Goal: Task Accomplishment & Management: Use online tool/utility

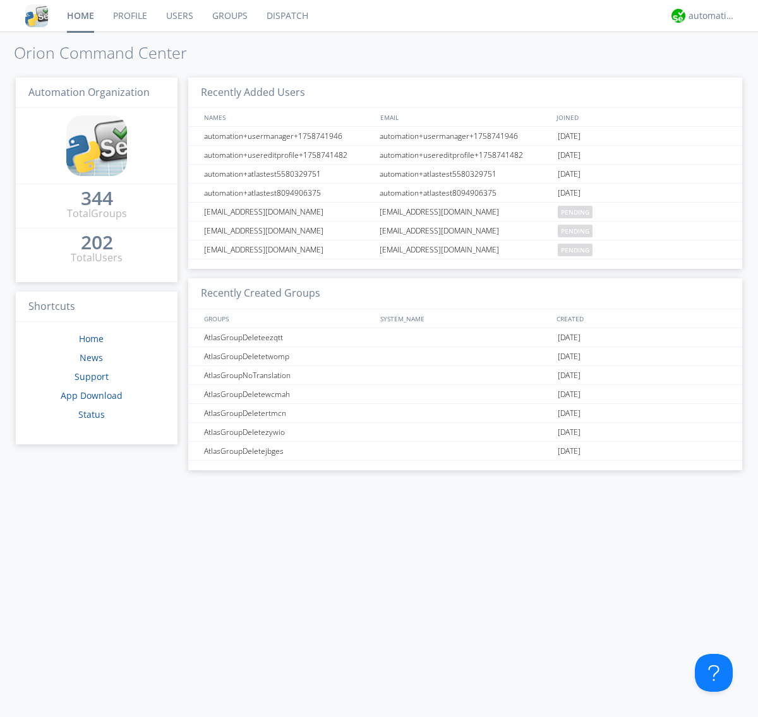
click at [286, 16] on link "Dispatch" at bounding box center [287, 16] width 61 height 32
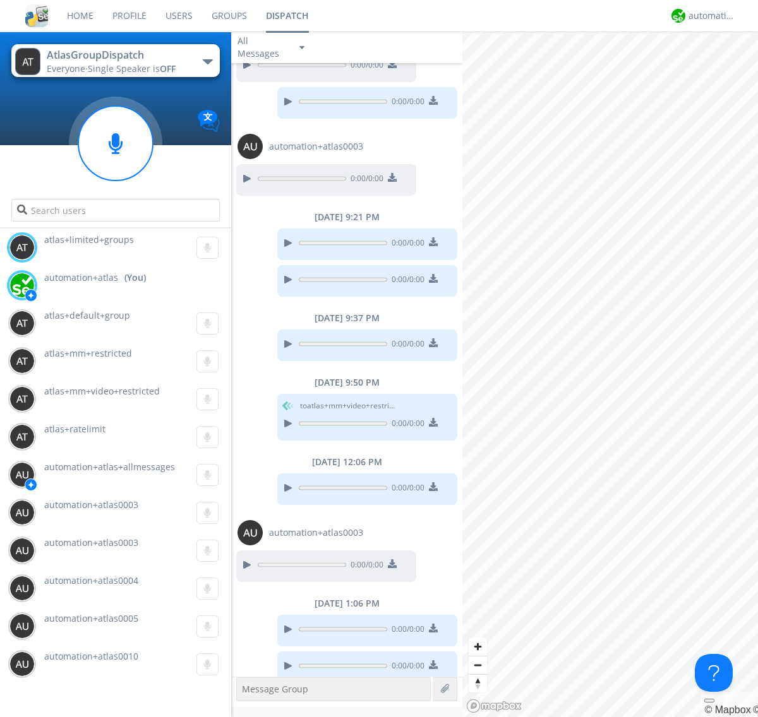
scroll to position [129, 0]
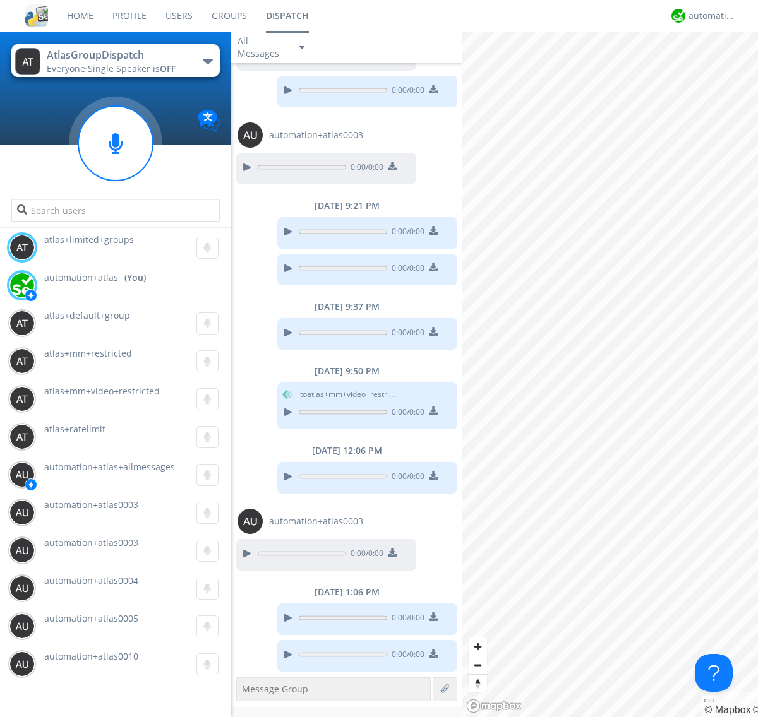
click at [207, 61] on div "button" at bounding box center [208, 61] width 10 height 5
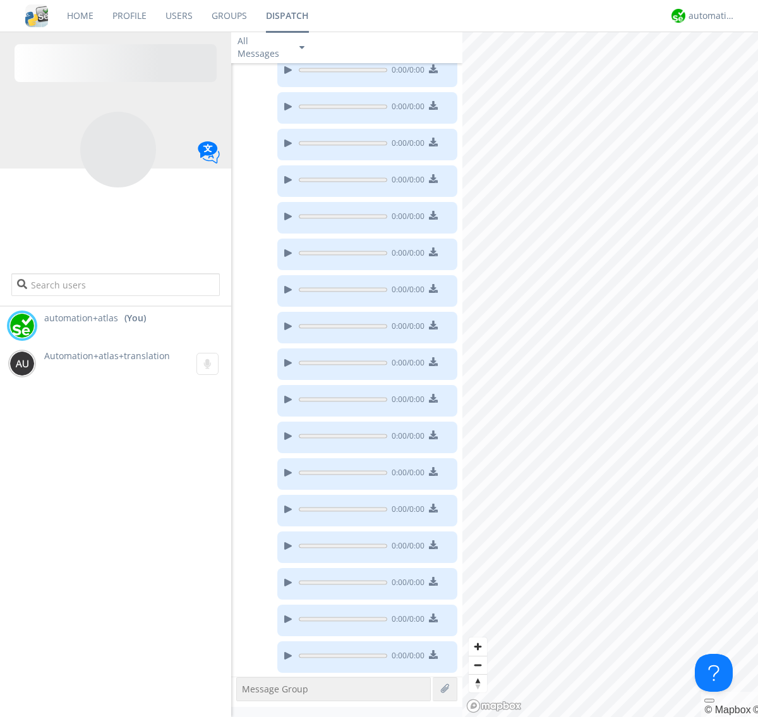
scroll to position [184, 0]
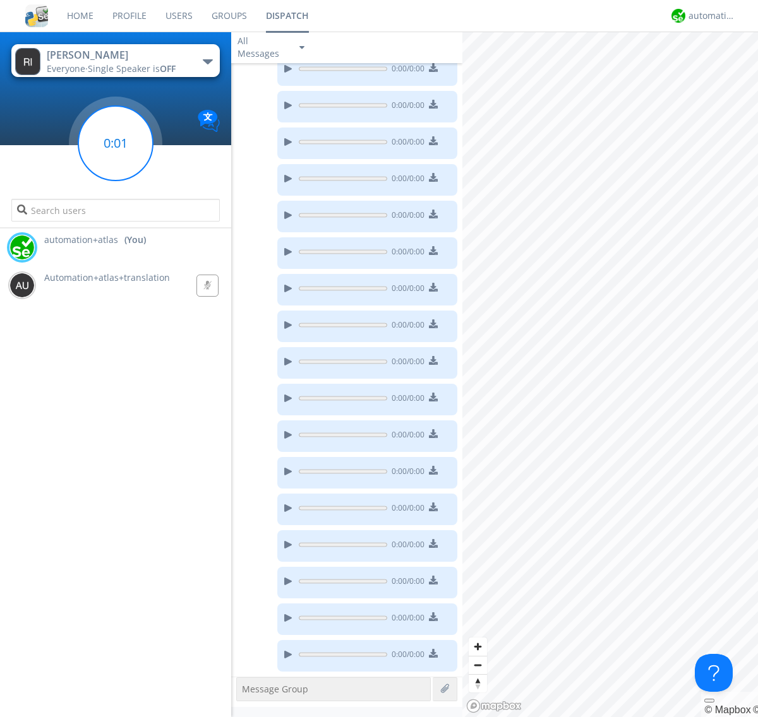
click at [116, 143] on g at bounding box center [115, 143] width 75 height 75
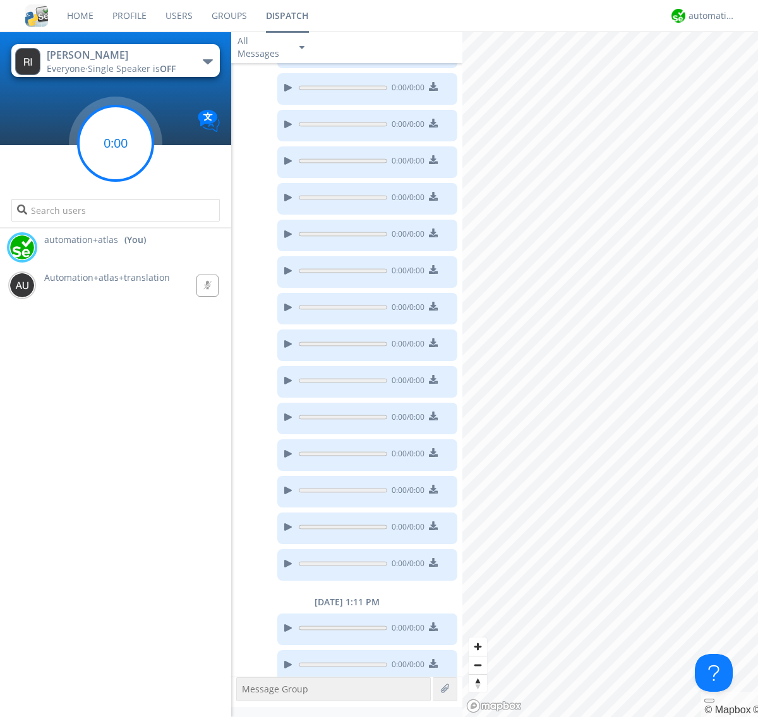
scroll to position [285, 0]
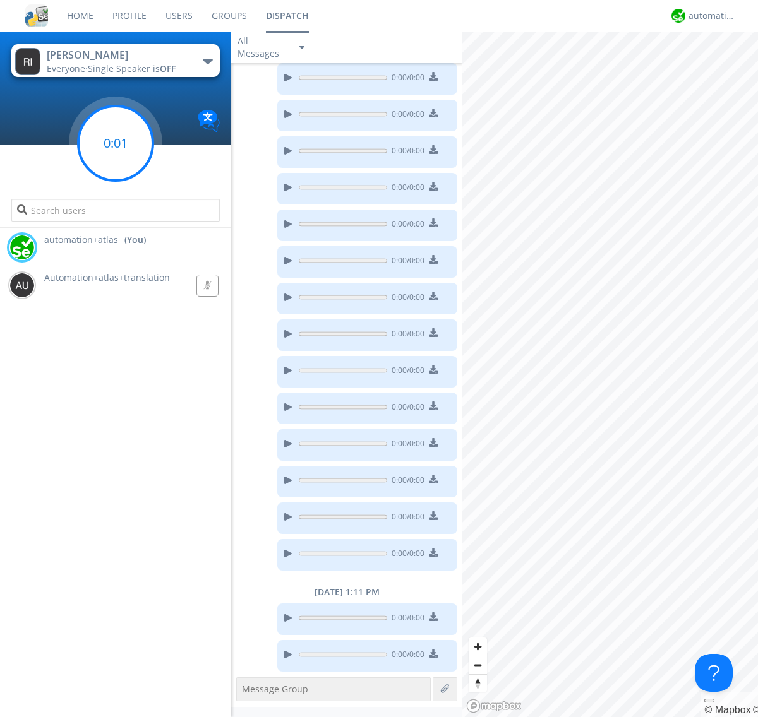
click at [116, 143] on g at bounding box center [115, 143] width 75 height 75
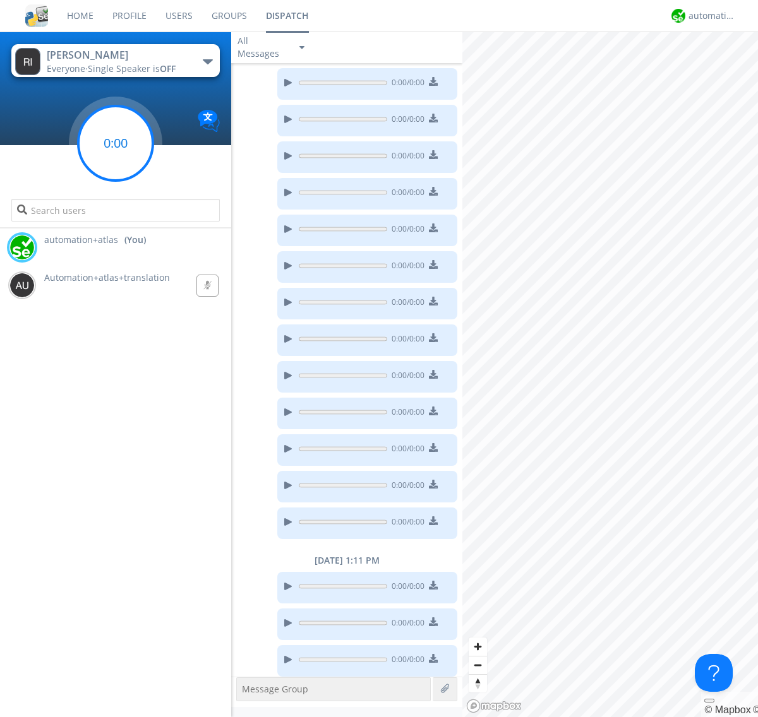
scroll to position [322, 0]
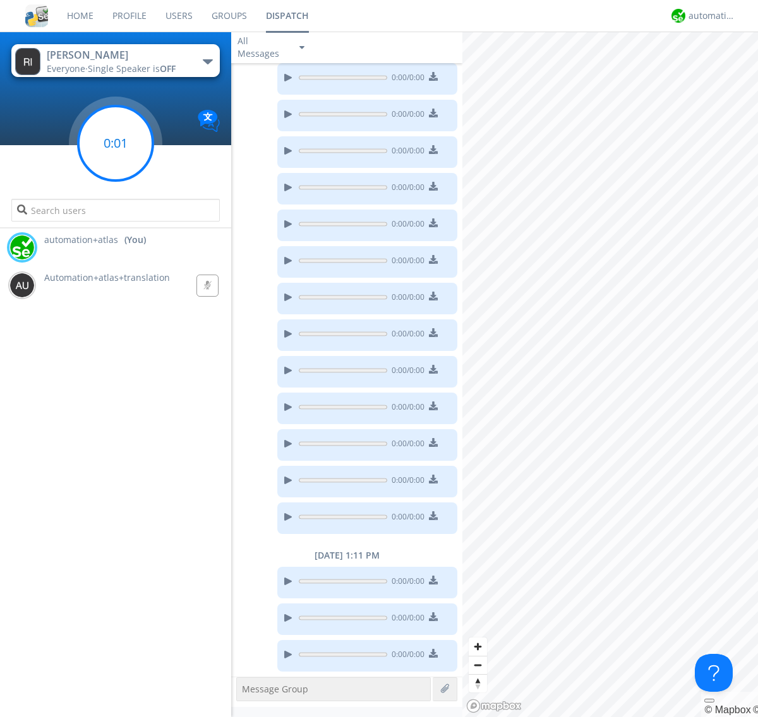
click at [116, 143] on g at bounding box center [115, 143] width 75 height 75
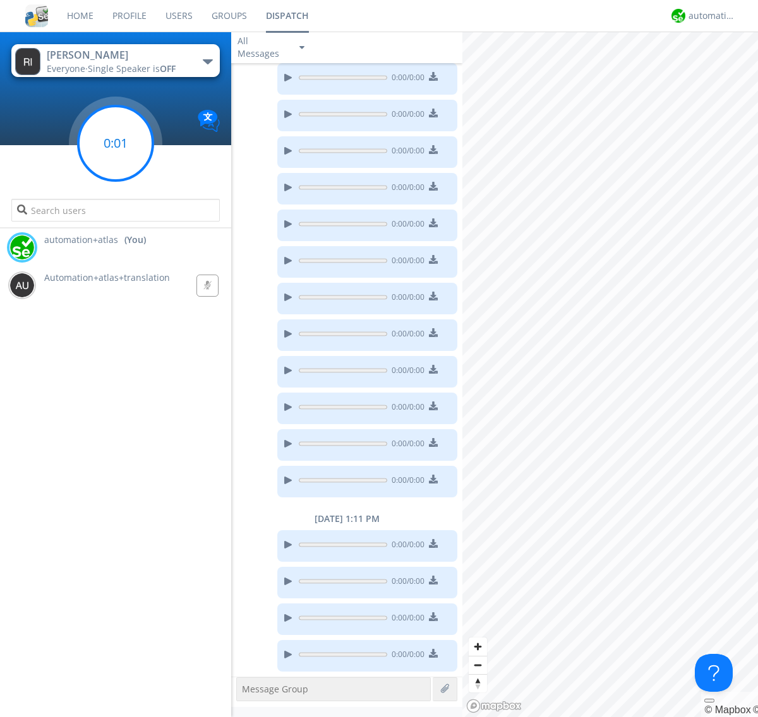
click at [116, 143] on g at bounding box center [115, 143] width 75 height 75
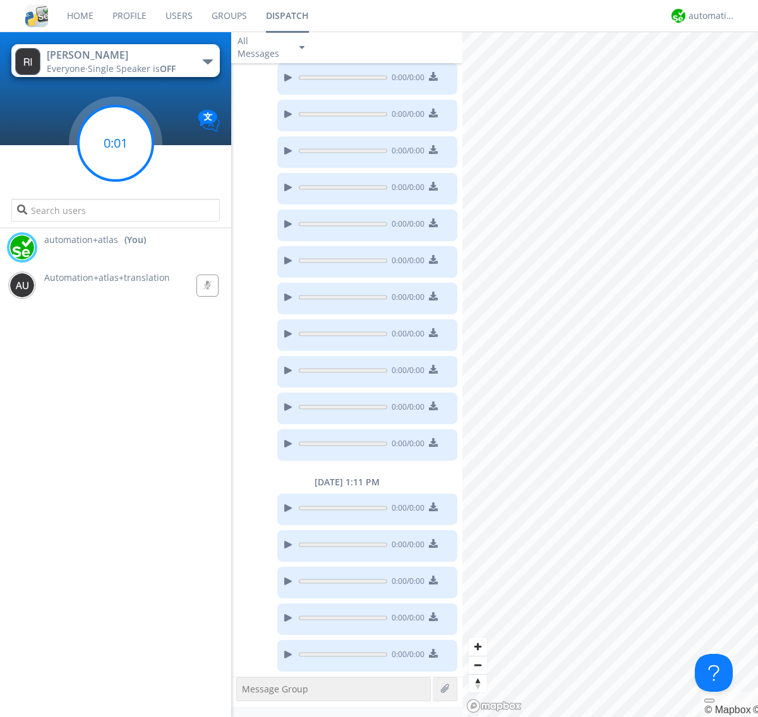
click at [116, 143] on g at bounding box center [115, 143] width 75 height 75
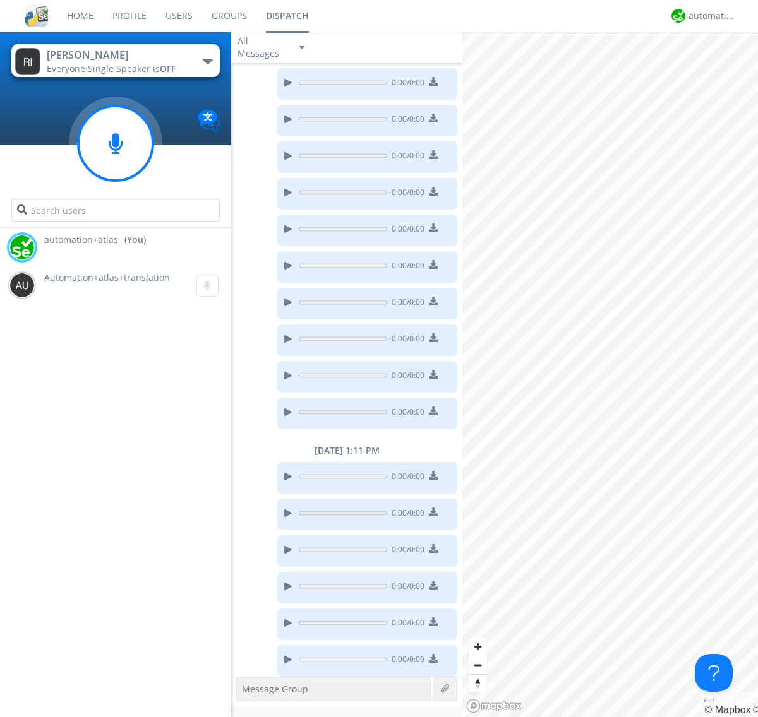
scroll to position [432, 0]
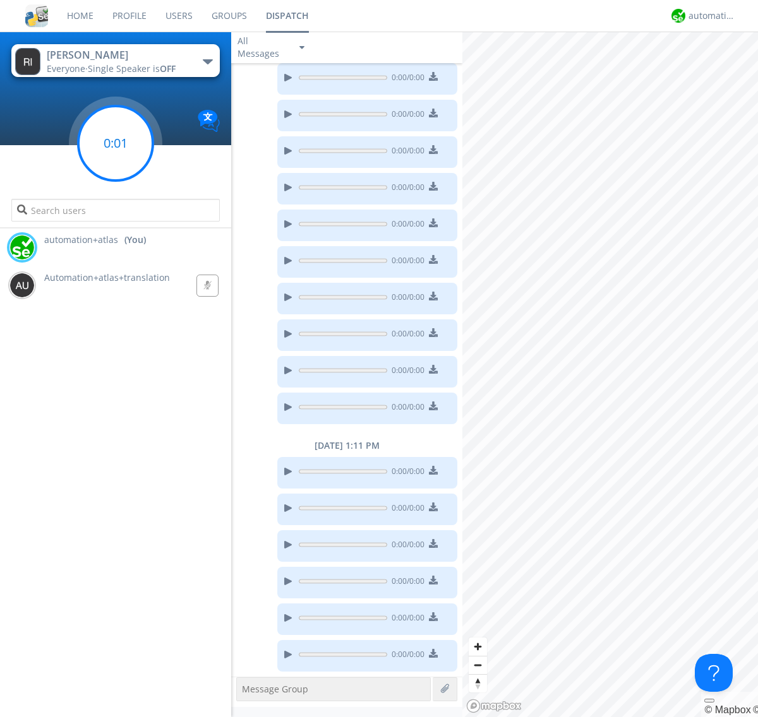
click at [116, 143] on g at bounding box center [115, 143] width 75 height 75
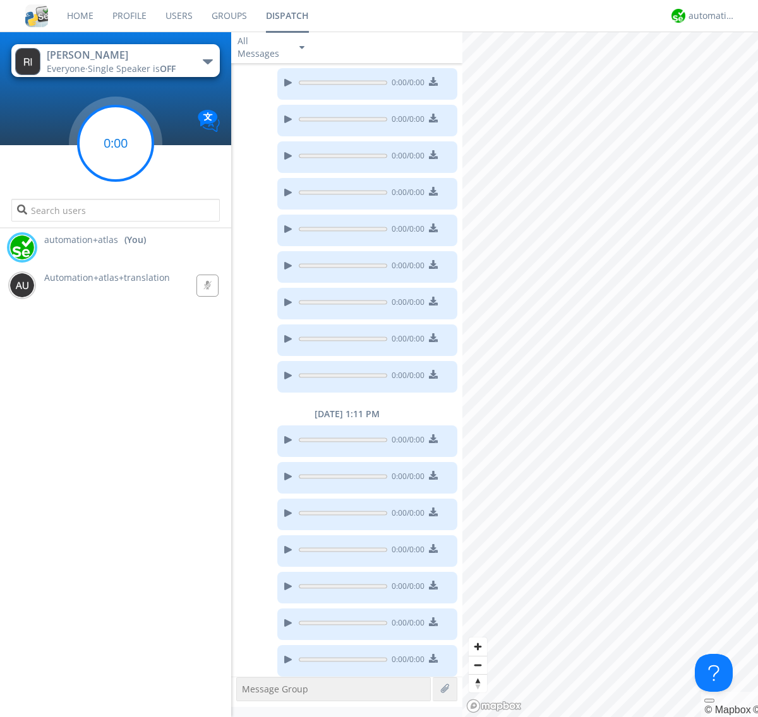
scroll to position [469, 0]
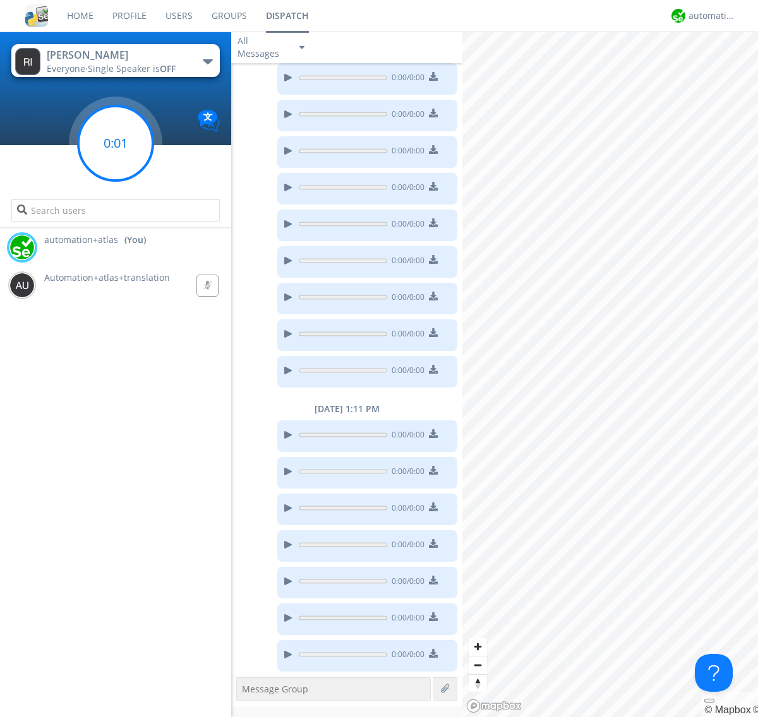
click at [116, 143] on g at bounding box center [115, 143] width 75 height 75
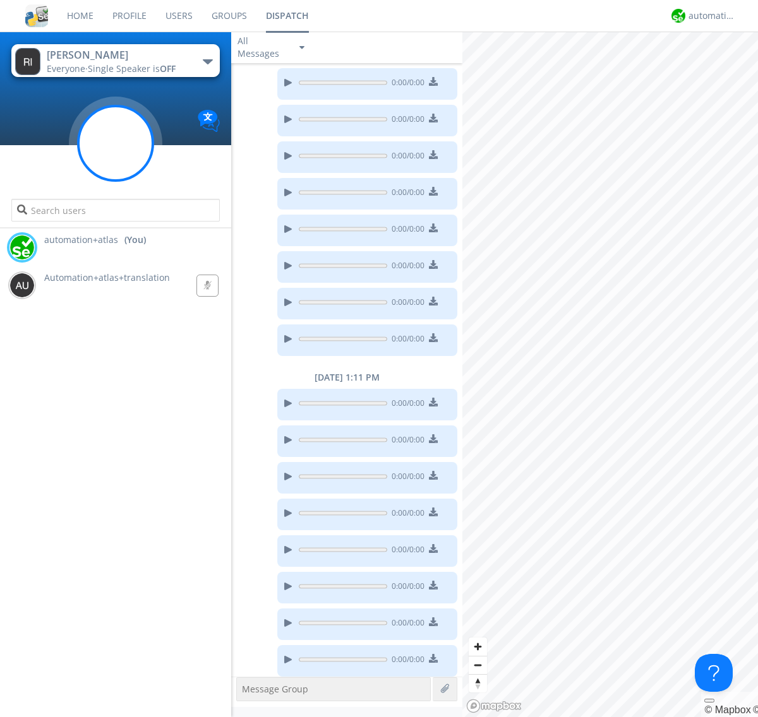
scroll to position [505, 0]
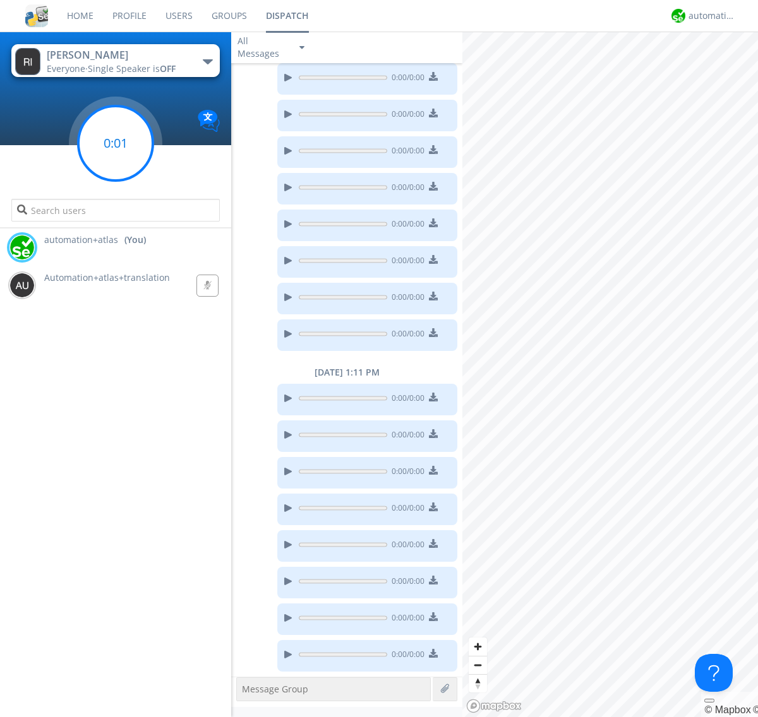
click at [116, 143] on g at bounding box center [115, 143] width 75 height 75
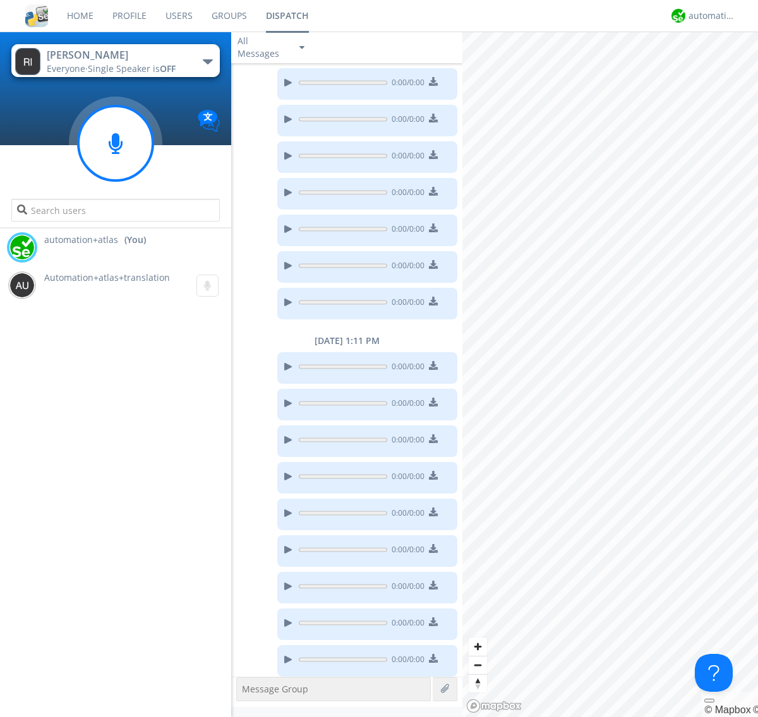
scroll to position [542, 0]
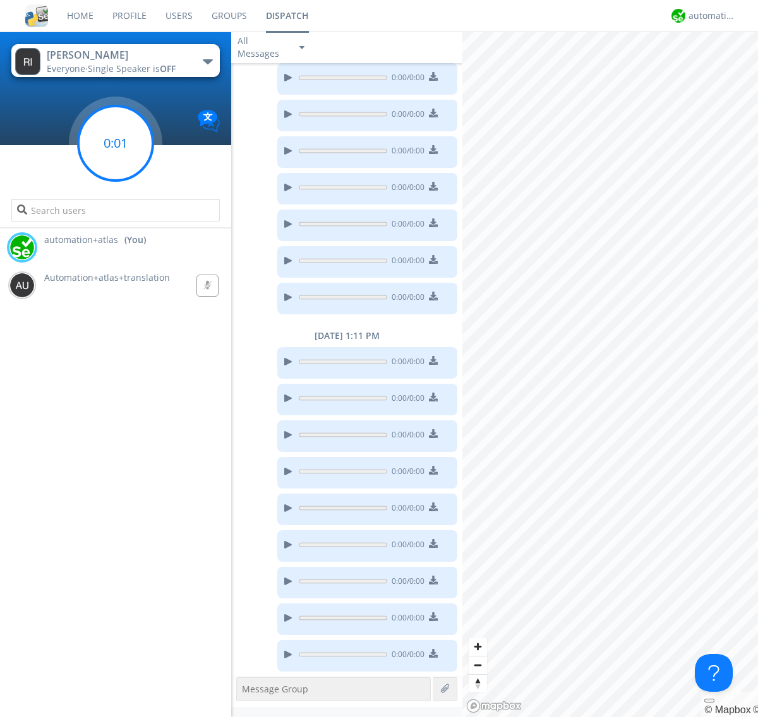
click at [116, 143] on g at bounding box center [115, 143] width 75 height 75
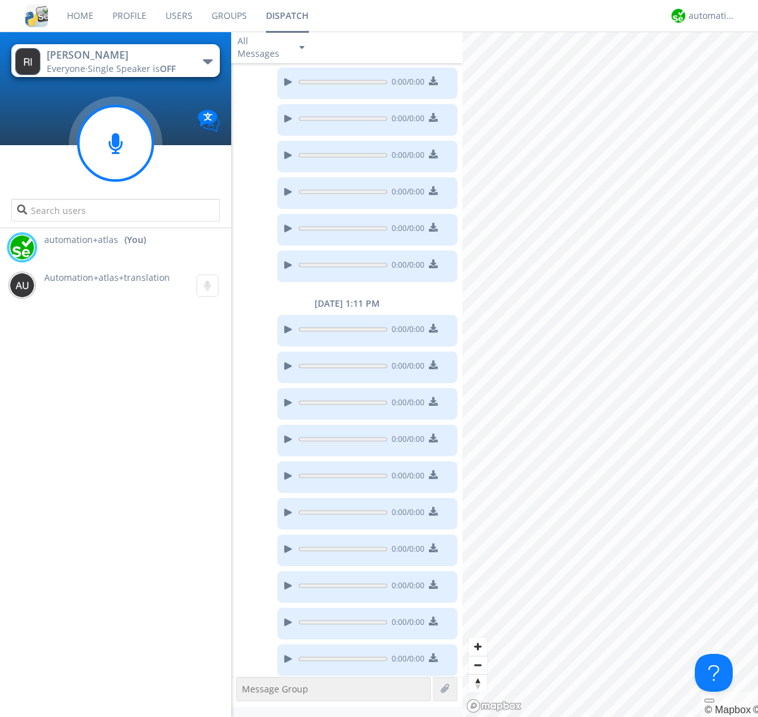
scroll to position [579, 0]
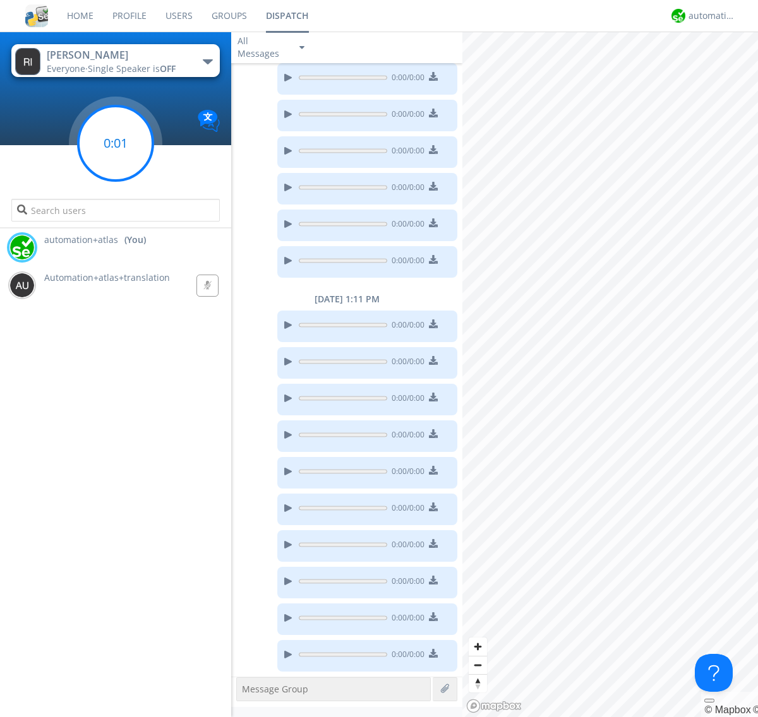
click at [116, 143] on g at bounding box center [115, 143] width 75 height 75
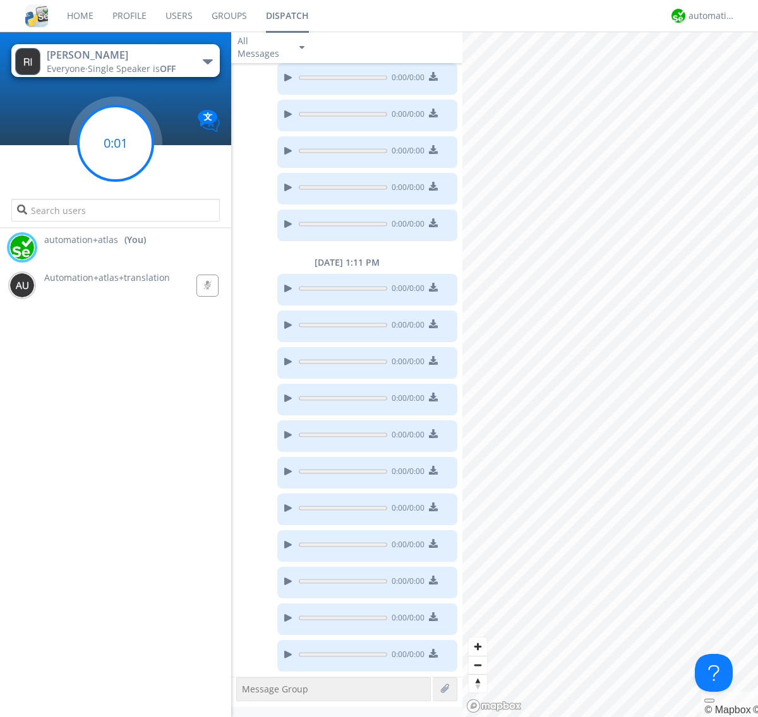
click at [116, 143] on g at bounding box center [115, 143] width 75 height 75
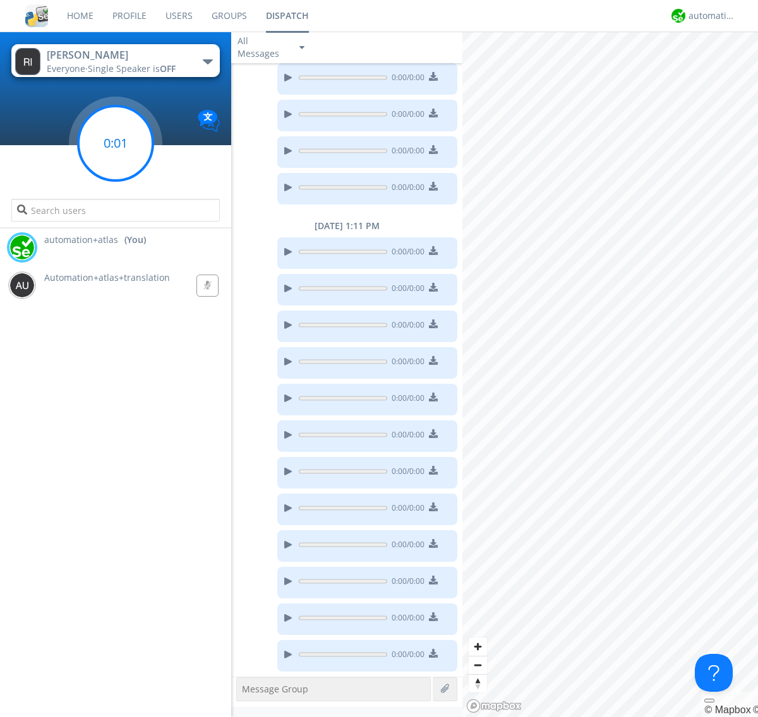
click at [116, 143] on g at bounding box center [115, 143] width 75 height 75
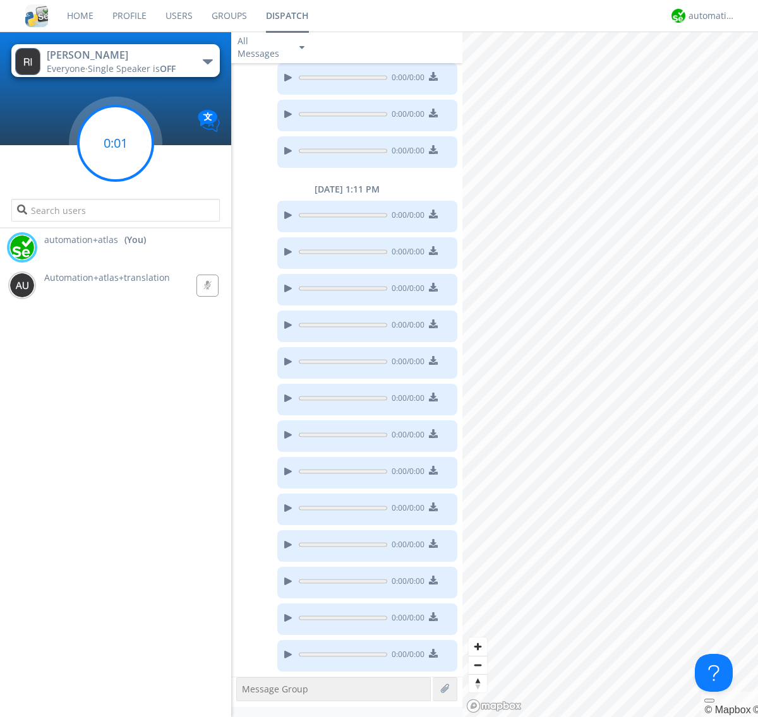
click at [116, 143] on g at bounding box center [115, 143] width 75 height 75
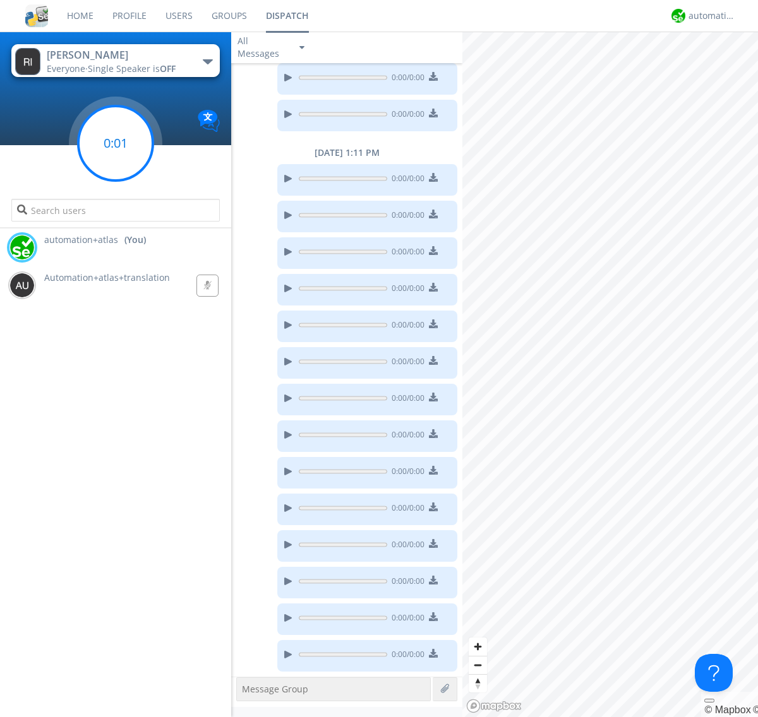
click at [116, 143] on g at bounding box center [115, 143] width 75 height 75
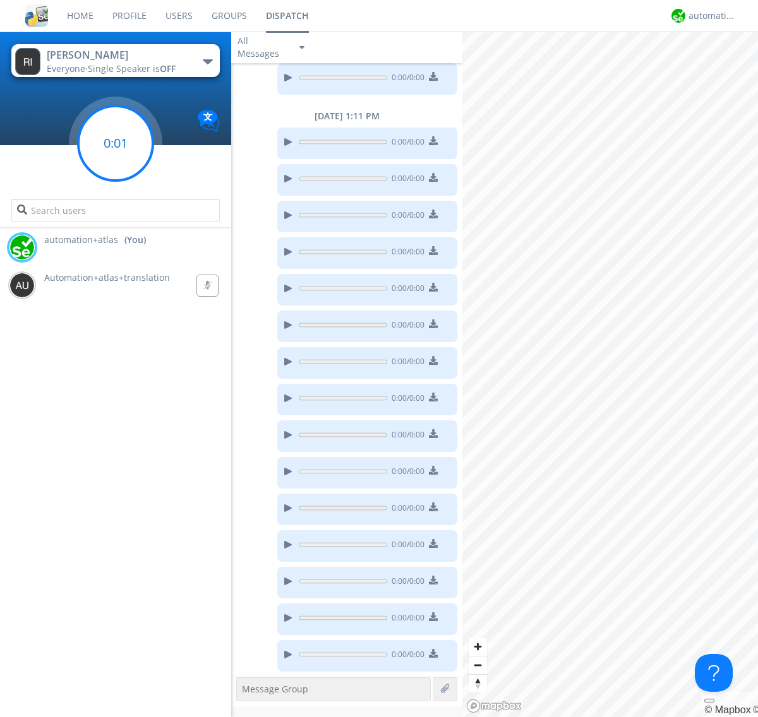
click at [116, 143] on g at bounding box center [115, 143] width 75 height 75
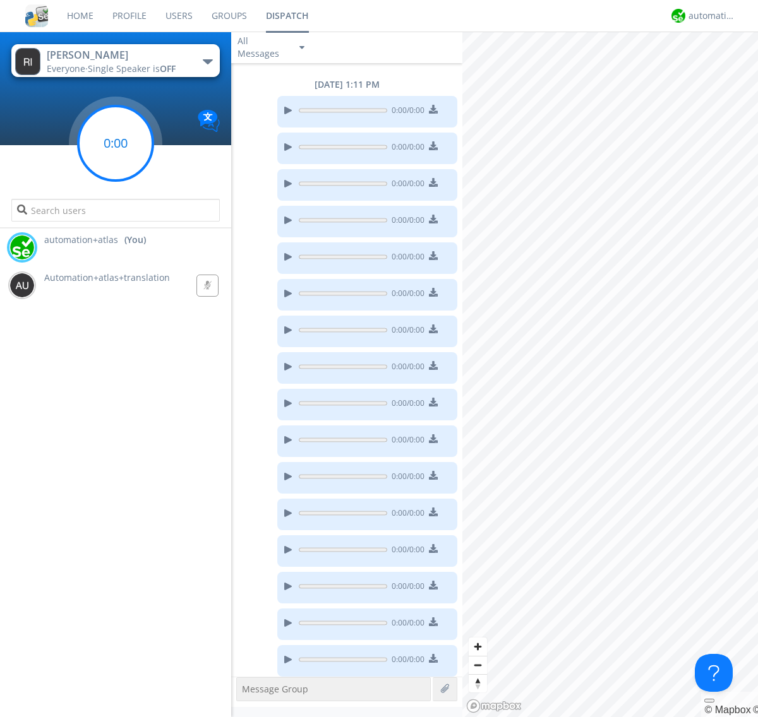
scroll to position [798, 0]
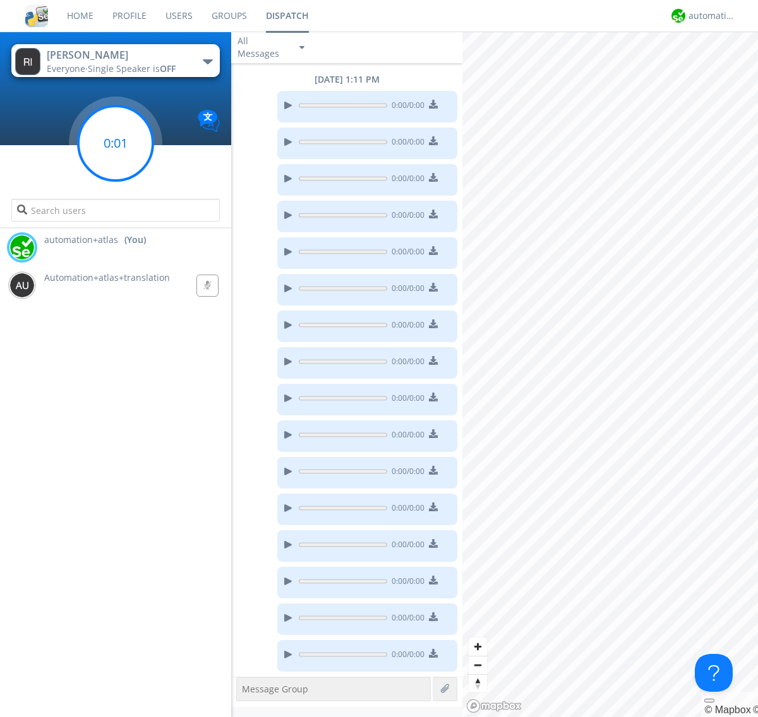
click at [116, 143] on g at bounding box center [115, 143] width 75 height 75
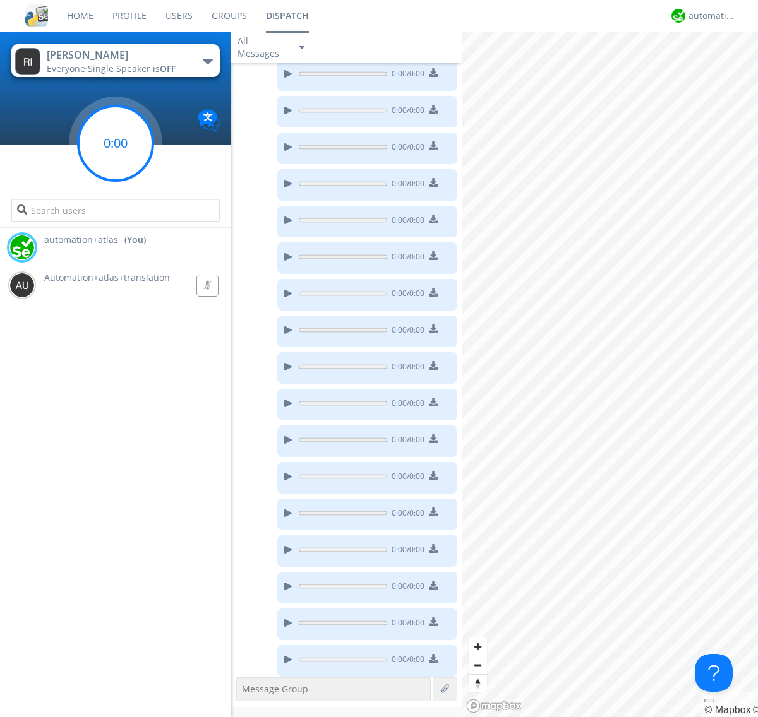
scroll to position [835, 0]
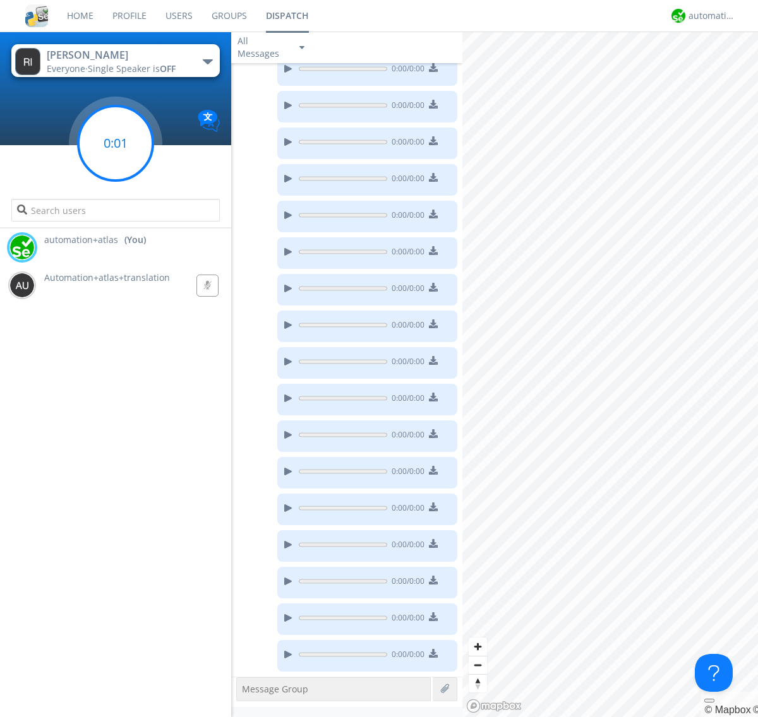
click at [116, 143] on g at bounding box center [115, 143] width 75 height 75
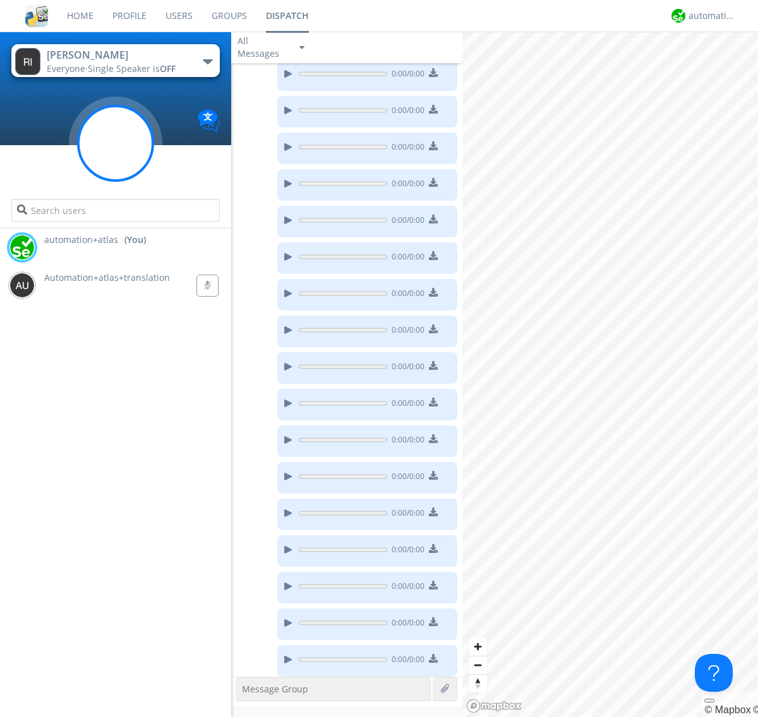
scroll to position [872, 0]
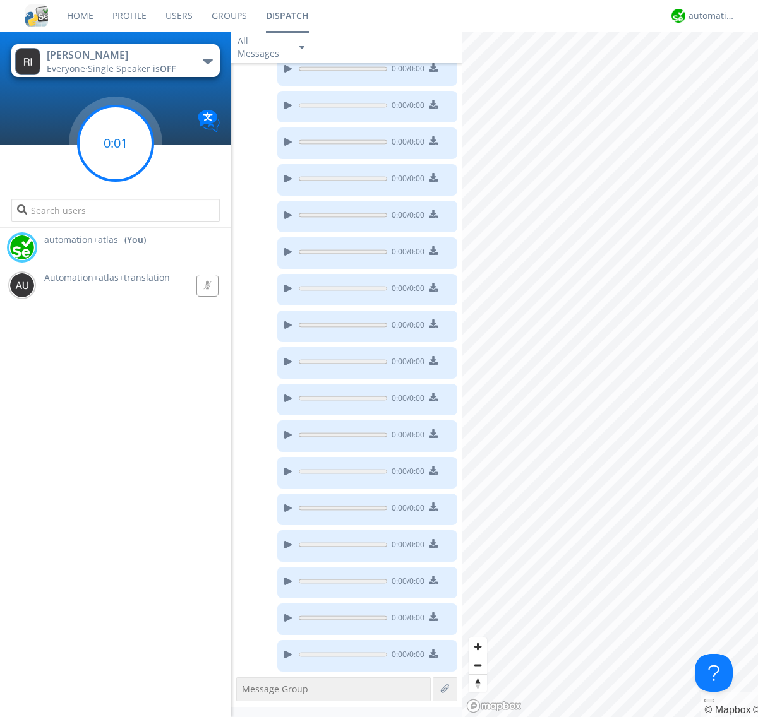
click at [116, 143] on g at bounding box center [115, 143] width 75 height 75
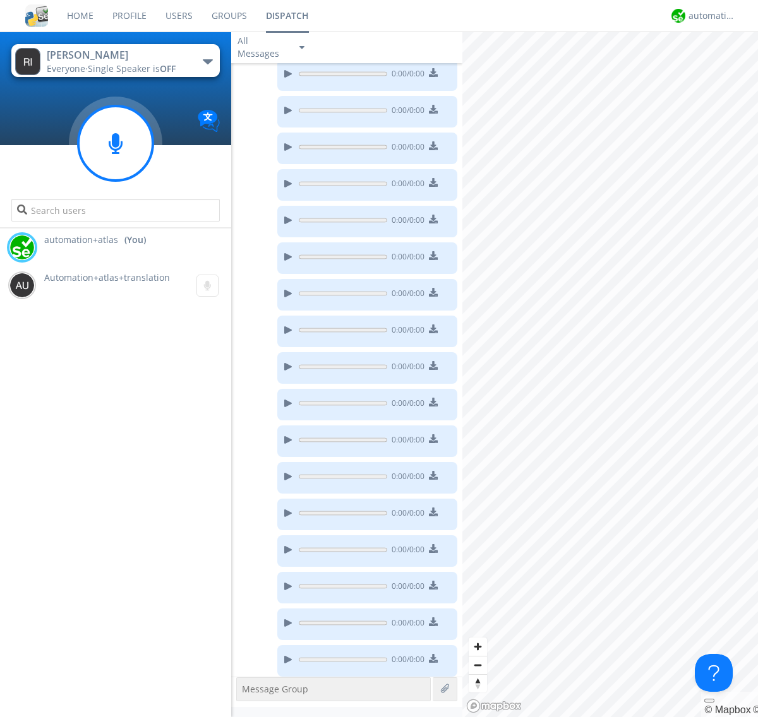
scroll to position [908, 0]
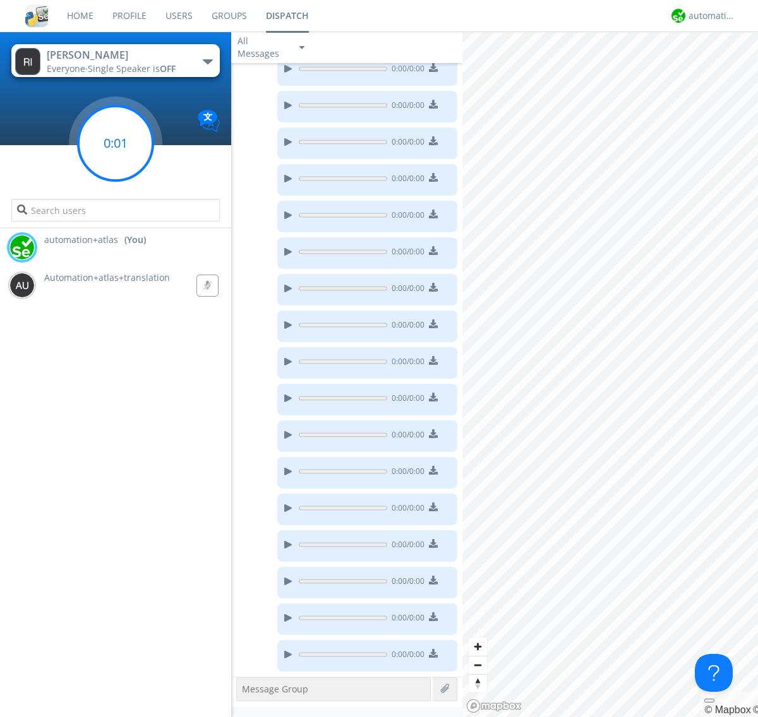
click at [116, 143] on g at bounding box center [115, 143] width 75 height 75
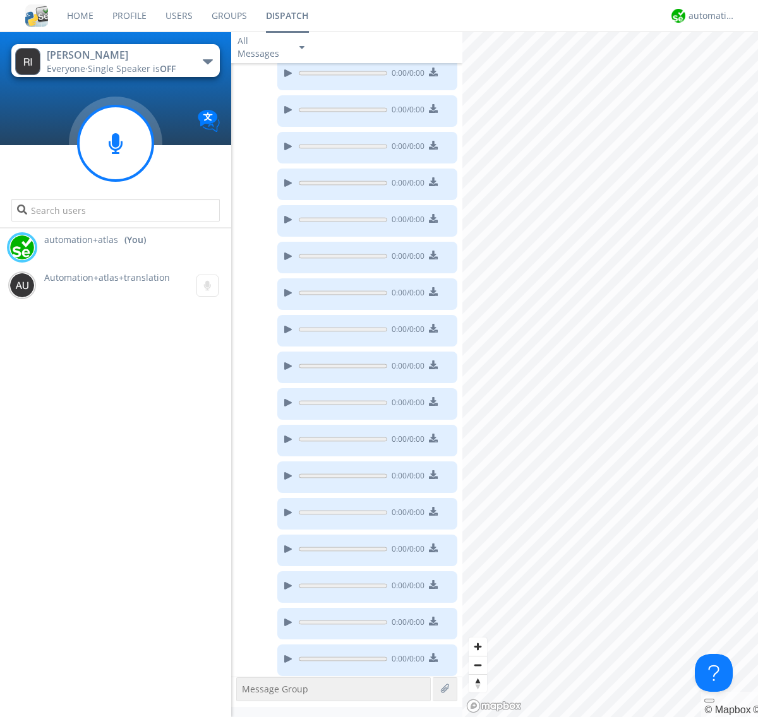
scroll to position [945, 0]
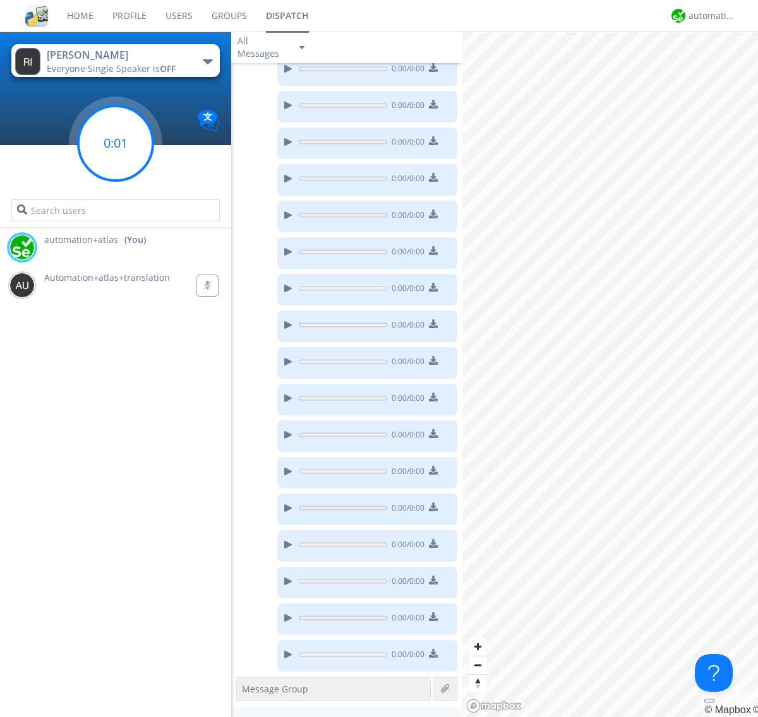
click at [116, 143] on g at bounding box center [115, 143] width 75 height 75
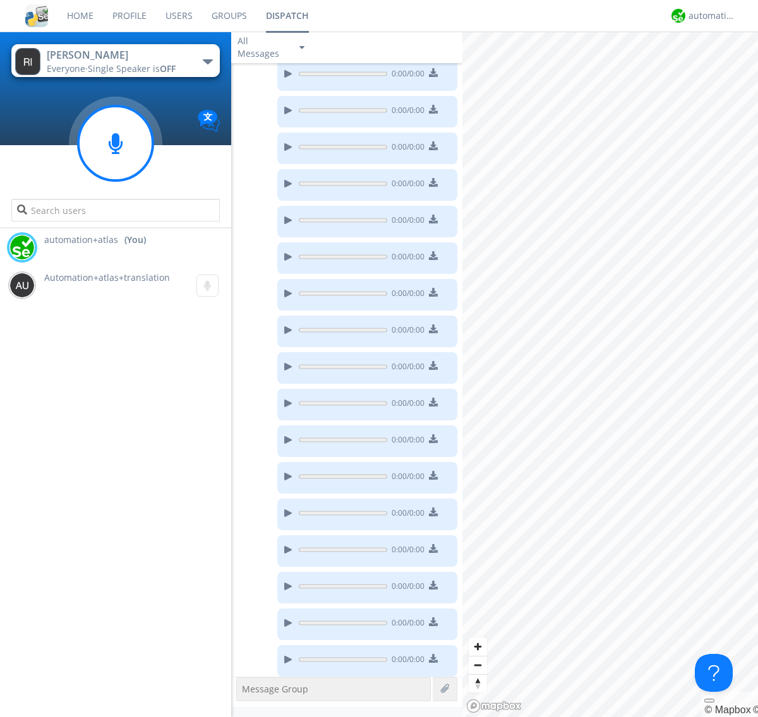
scroll to position [981, 0]
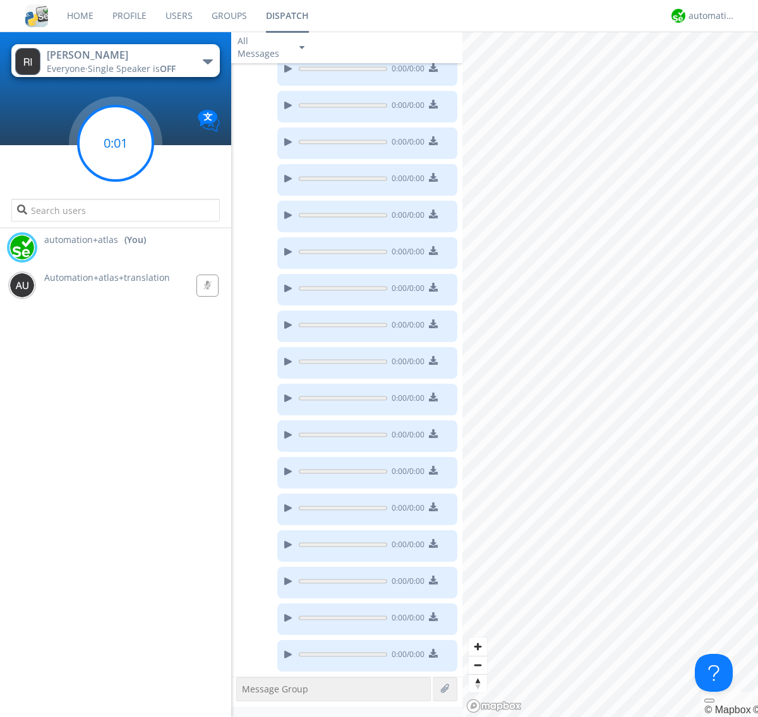
click at [116, 143] on g at bounding box center [115, 143] width 75 height 75
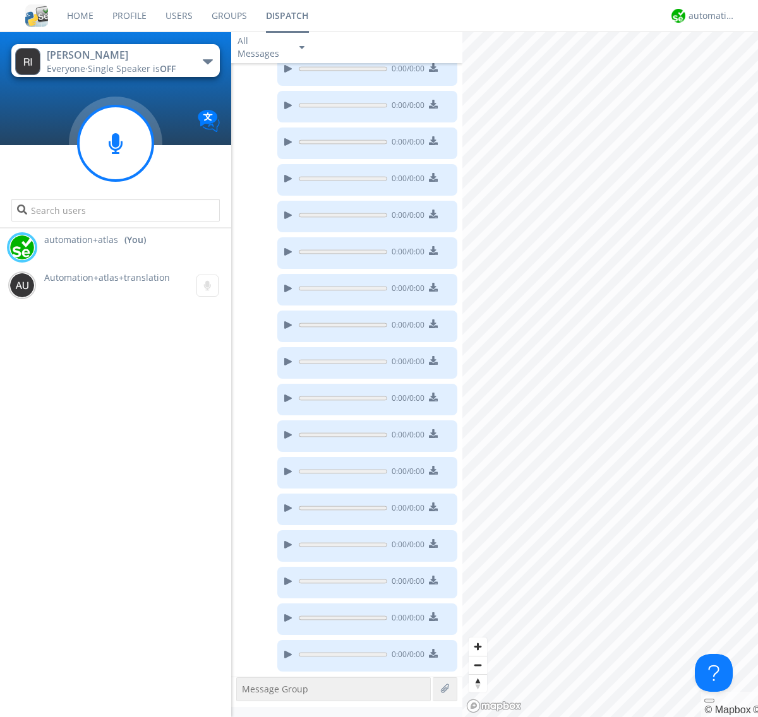
scroll to position [1091, 0]
click at [116, 143] on g at bounding box center [115, 143] width 75 height 75
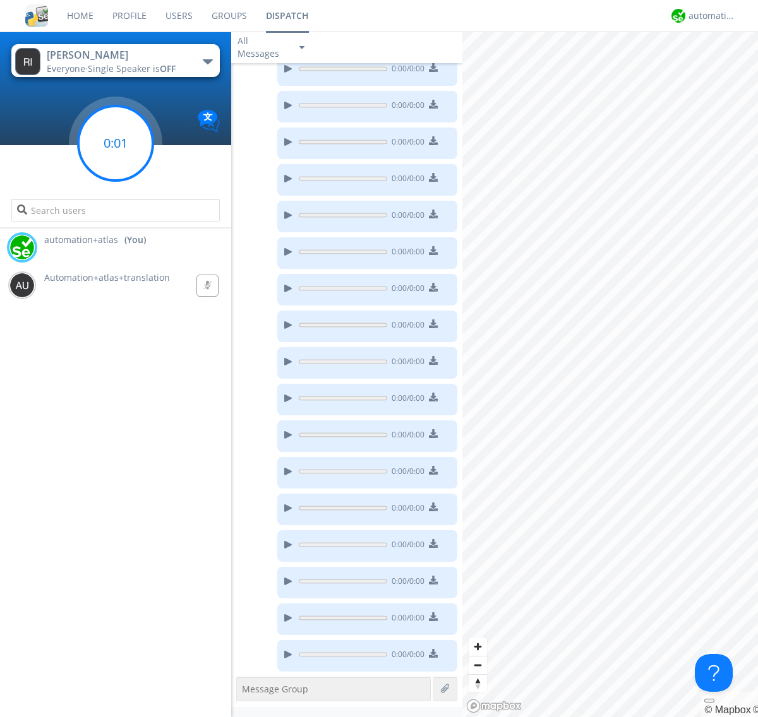
click at [116, 143] on g at bounding box center [115, 143] width 75 height 75
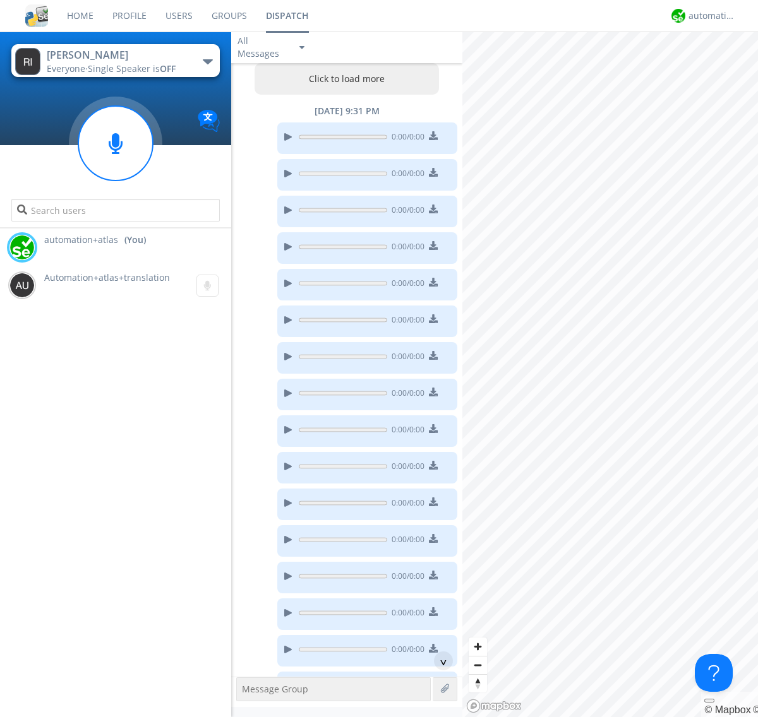
click at [344, 79] on button "Click to load more" at bounding box center [347, 79] width 185 height 32
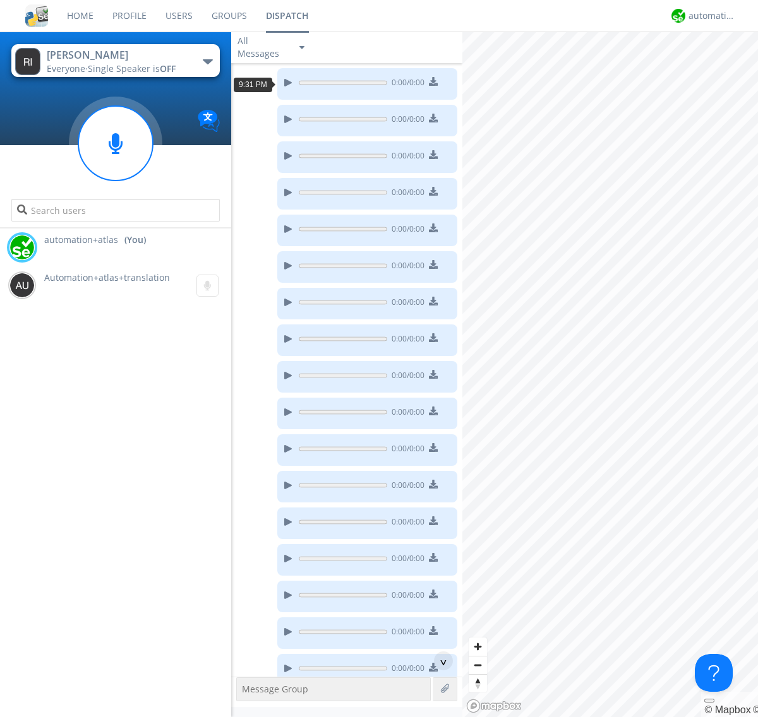
scroll to position [23, 0]
